Goal: Find specific page/section: Find specific page/section

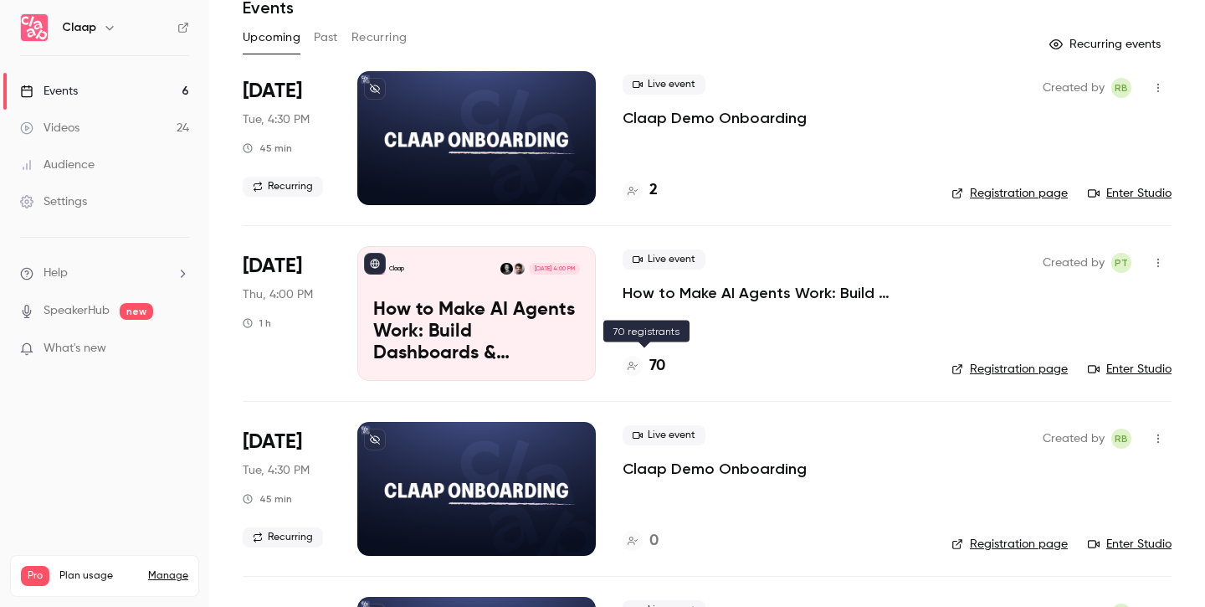
scroll to position [77, 0]
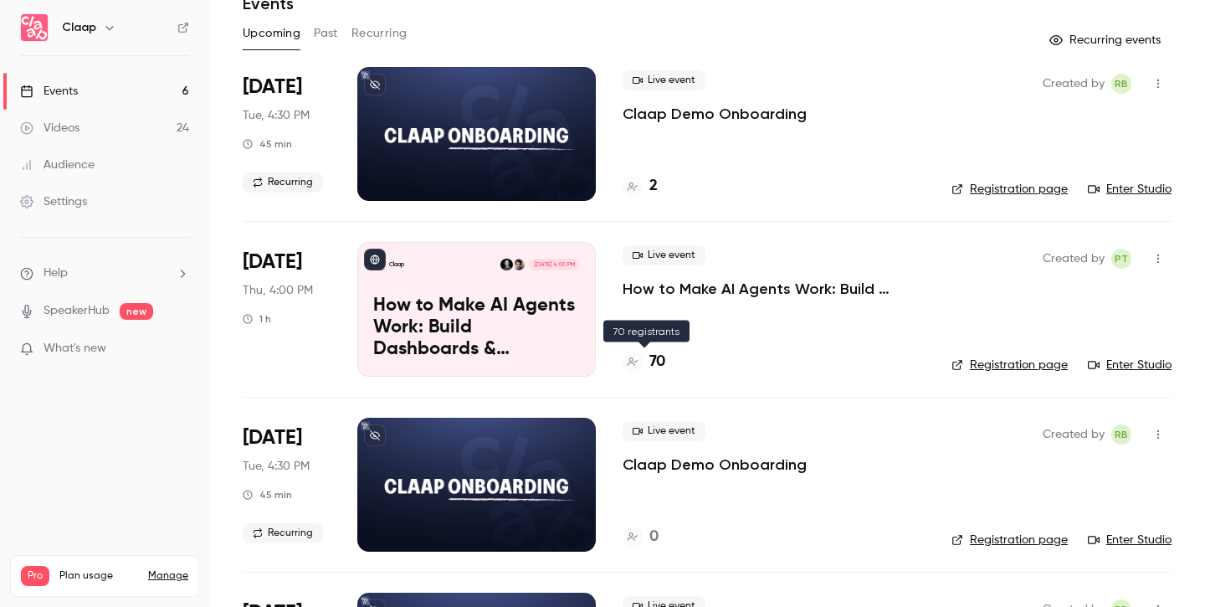
click at [662, 363] on h4 "70" at bounding box center [657, 362] width 16 height 23
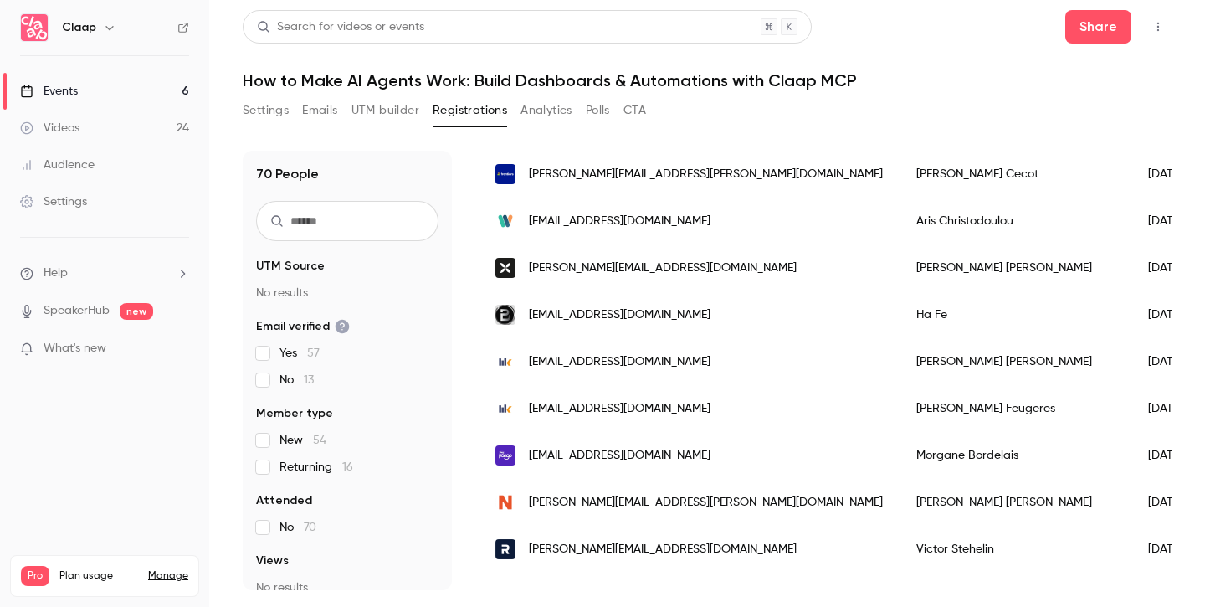
scroll to position [509, 0]
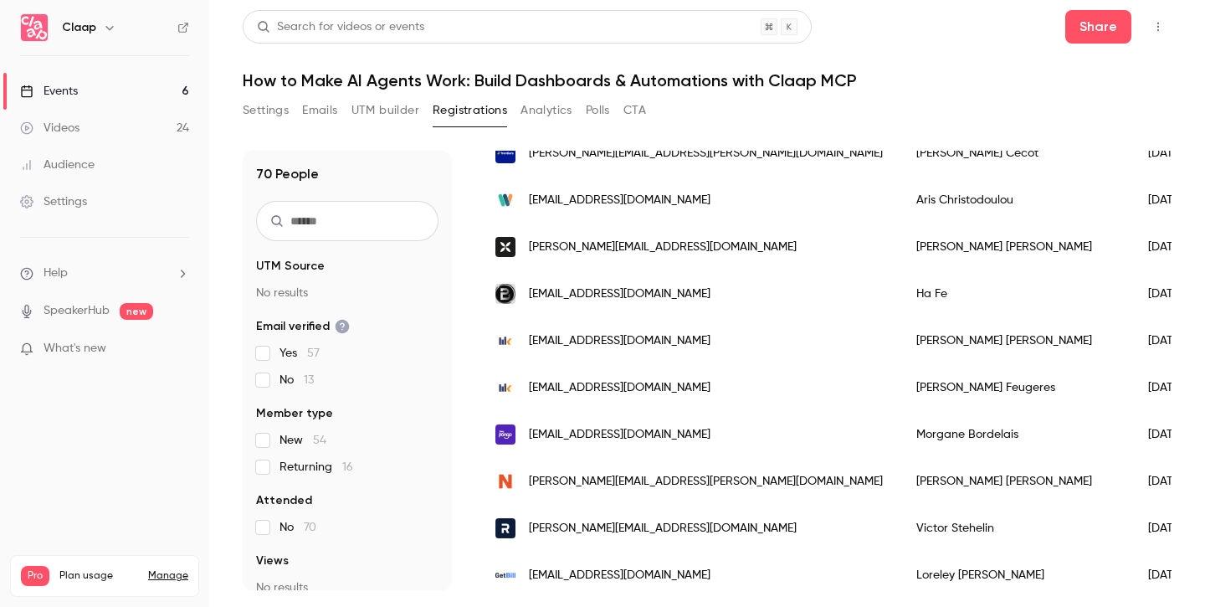
click at [86, 94] on link "Events 6" at bounding box center [104, 91] width 209 height 37
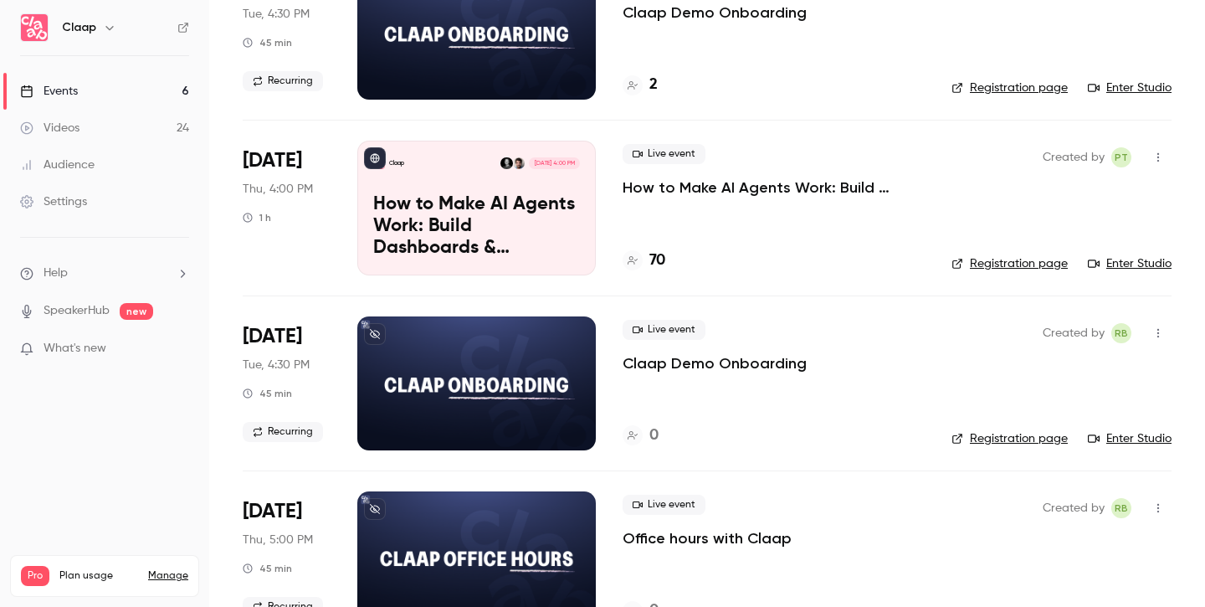
scroll to position [197, 0]
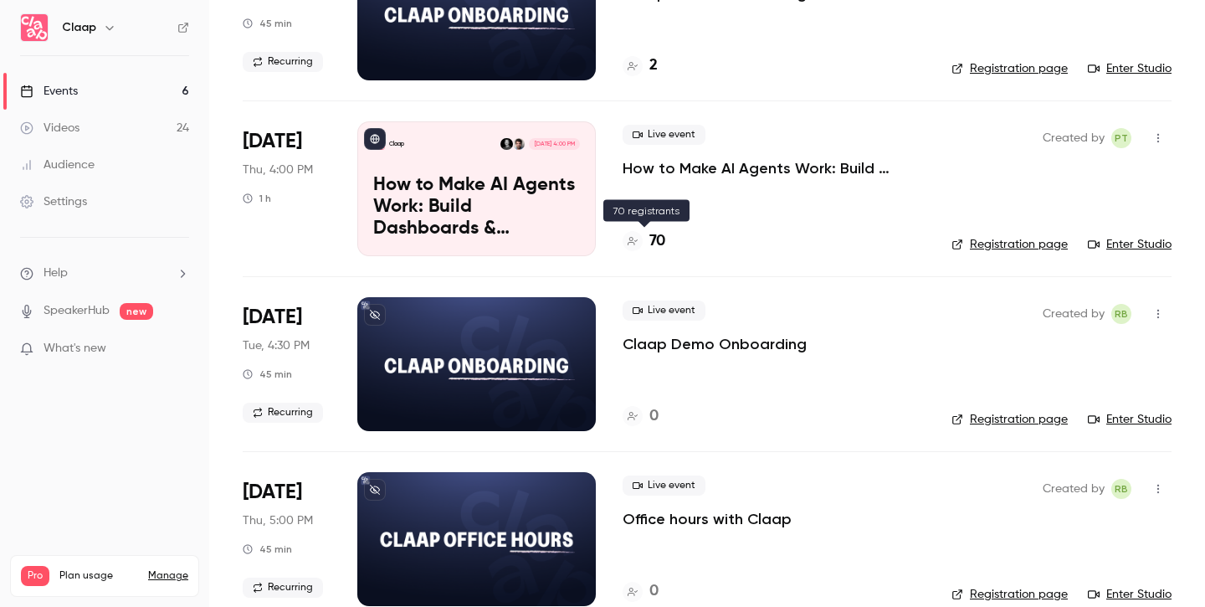
click at [660, 242] on h4 "70" at bounding box center [657, 241] width 16 height 23
